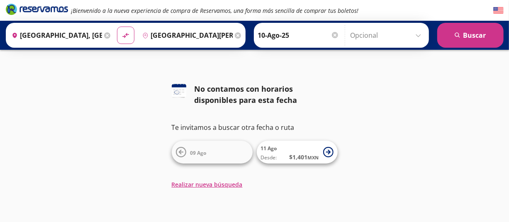
scroll to position [4, 0]
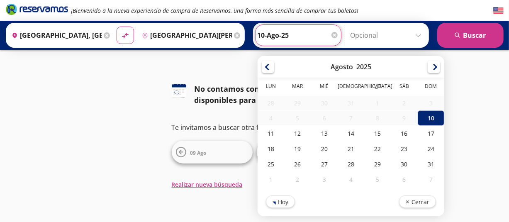
click at [303, 41] on input "10-Ago-25" at bounding box center [298, 35] width 81 height 21
click at [271, 136] on div "11" at bounding box center [271, 133] width 27 height 15
type input "11-Ago-25"
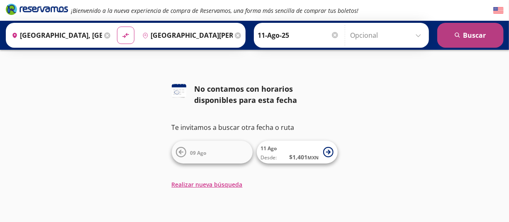
click at [473, 32] on button "search [GEOGRAPHIC_DATA]" at bounding box center [470, 35] width 66 height 25
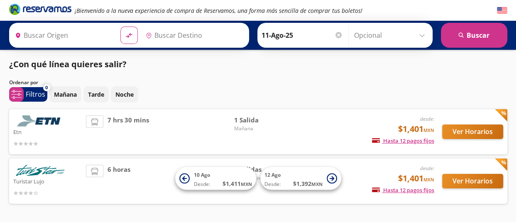
type input "[GEOGRAPHIC_DATA], [GEOGRAPHIC_DATA]"
type input "[GEOGRAPHIC_DATA][PERSON_NAME], [GEOGRAPHIC_DATA][PERSON_NAME]"
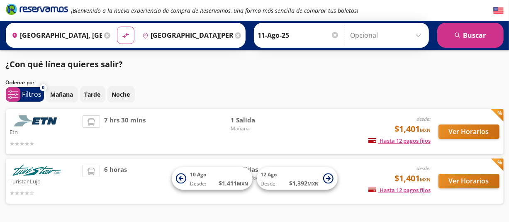
scroll to position [29, 0]
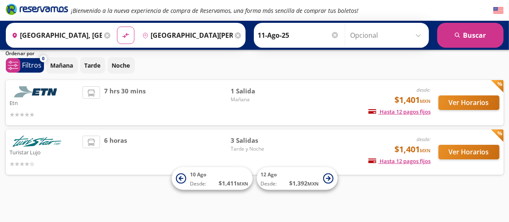
click at [487, 126] on div "Etn desde: $1,401 MXN Hasta 12 pagos fijos Pagos fijos en compras mayores a $30…" at bounding box center [255, 127] width 498 height 95
